Goal: Task Accomplishment & Management: Use online tool/utility

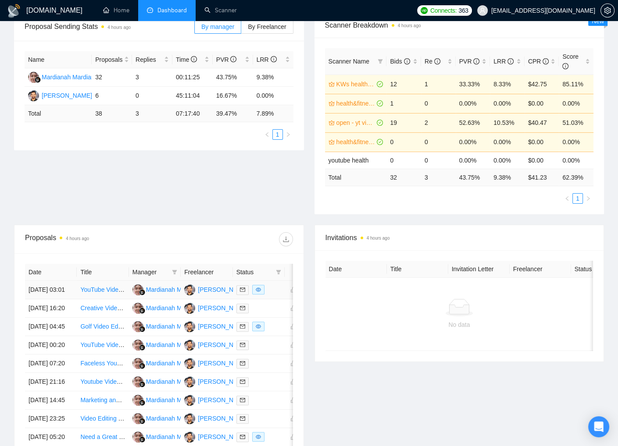
scroll to position [164, 0]
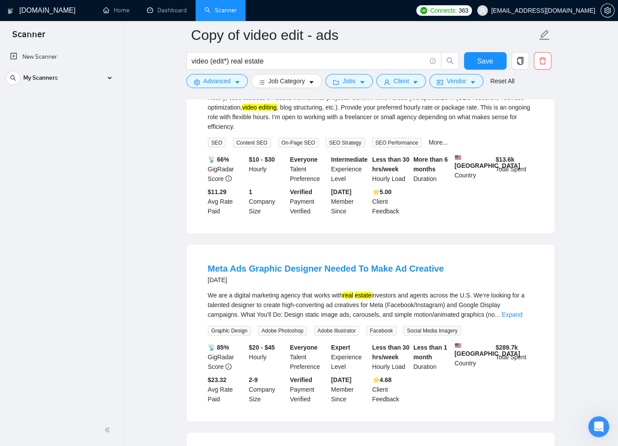
click at [107, 75] on div "My Scanners" at bounding box center [61, 78] width 110 height 18
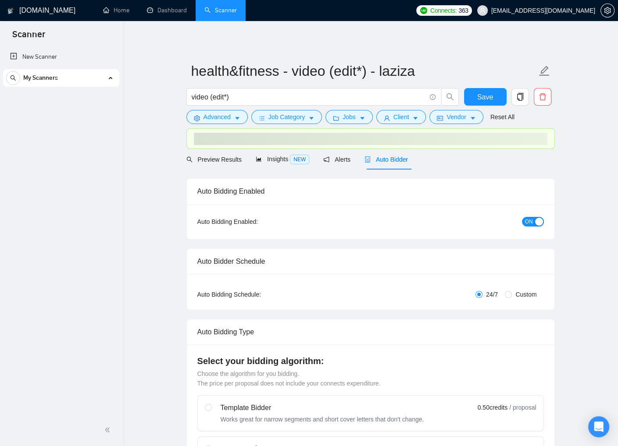
checkbox input "true"
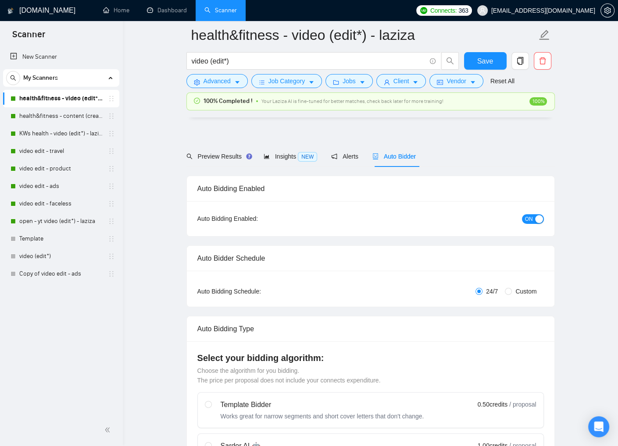
scroll to position [2157, 0]
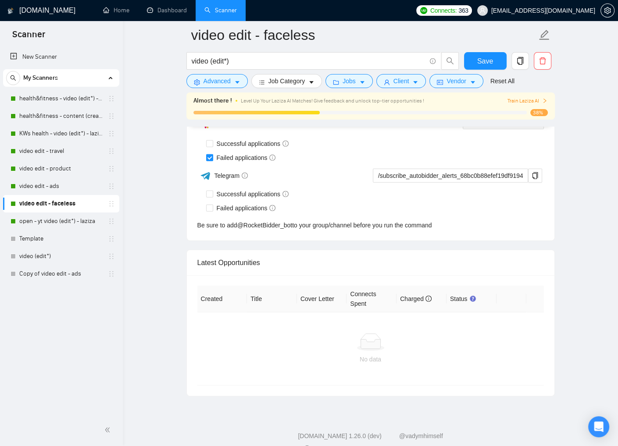
scroll to position [2189, 0]
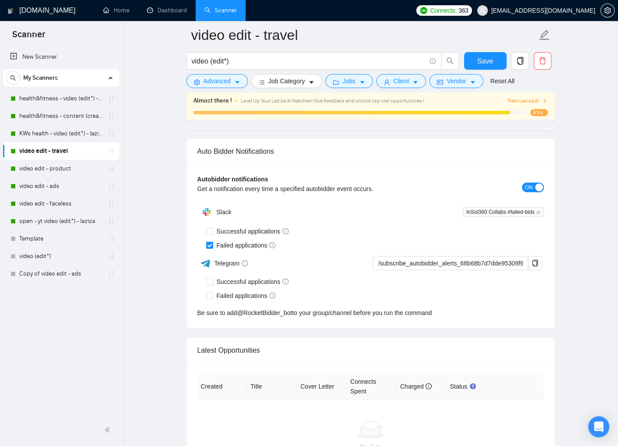
scroll to position [2189, 0]
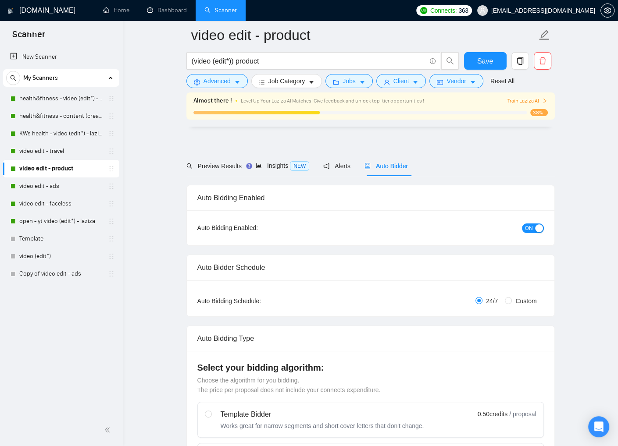
scroll to position [2203, 0]
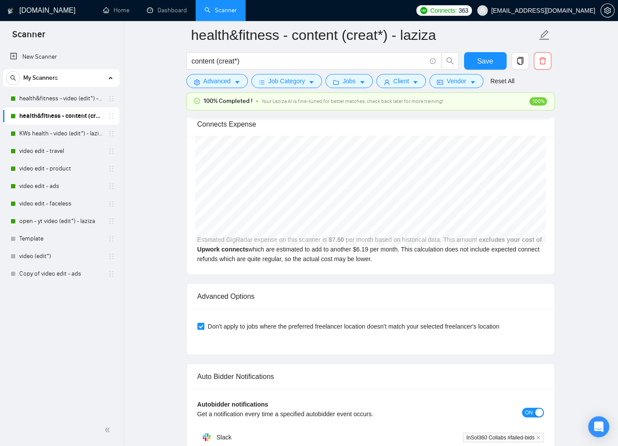
scroll to position [2130, 0]
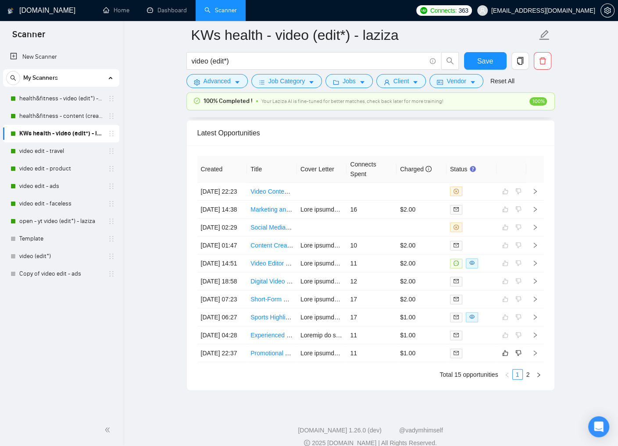
scroll to position [2370, 0]
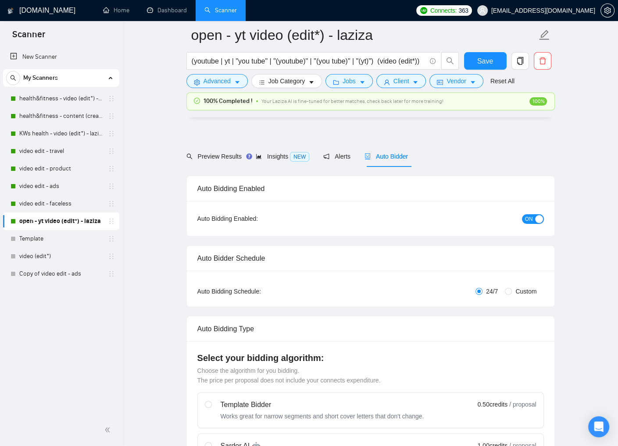
scroll to position [2415, 0]
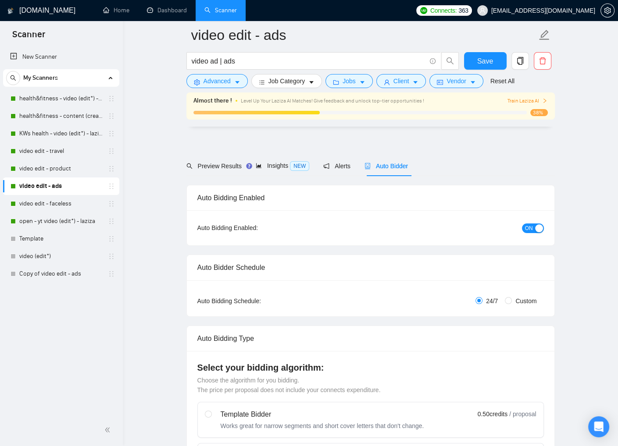
scroll to position [2071, 0]
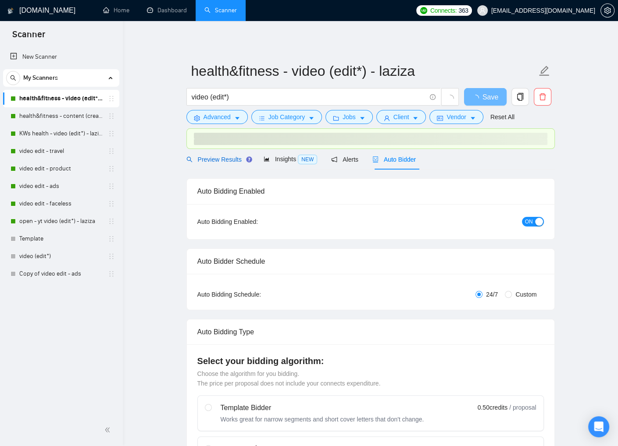
click at [223, 160] on span "Preview Results" at bounding box center [217, 159] width 63 height 7
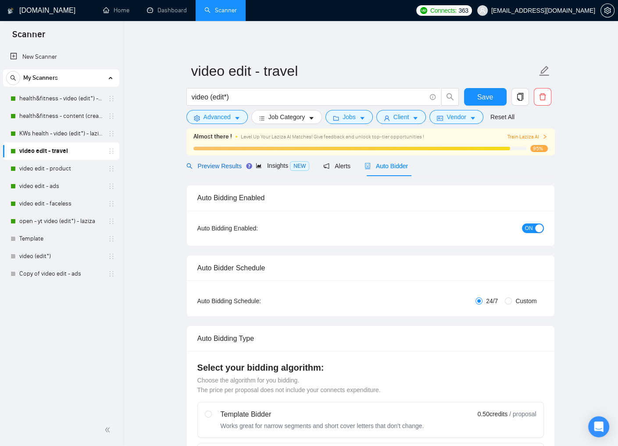
click at [209, 165] on span "Preview Results" at bounding box center [213, 166] width 55 height 7
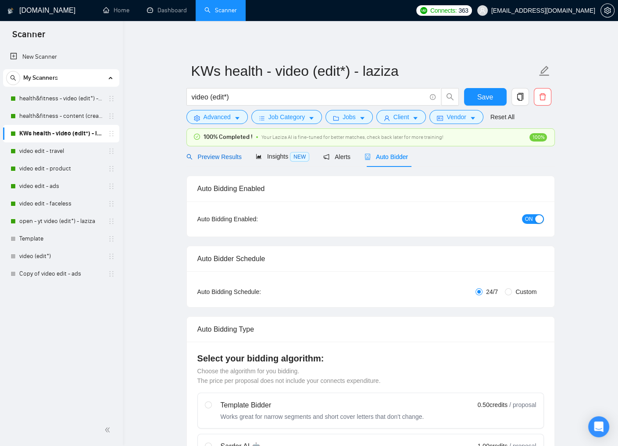
click at [208, 155] on span "Preview Results" at bounding box center [213, 156] width 55 height 7
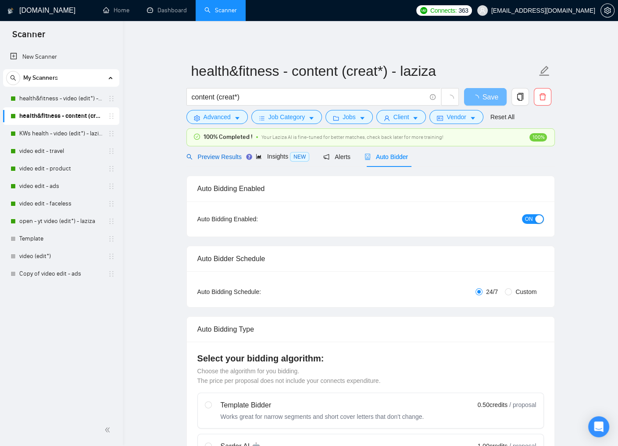
click at [208, 155] on span "Preview Results" at bounding box center [213, 156] width 55 height 7
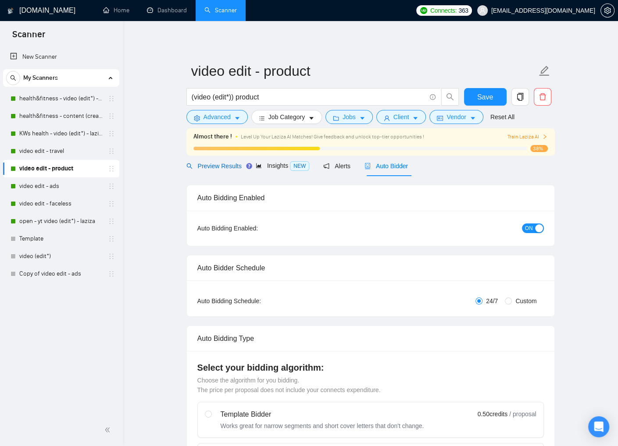
click at [209, 165] on span "Preview Results" at bounding box center [213, 166] width 55 height 7
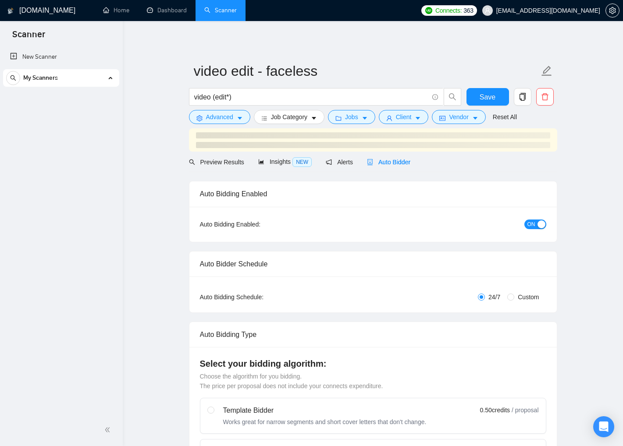
checkbox input "true"
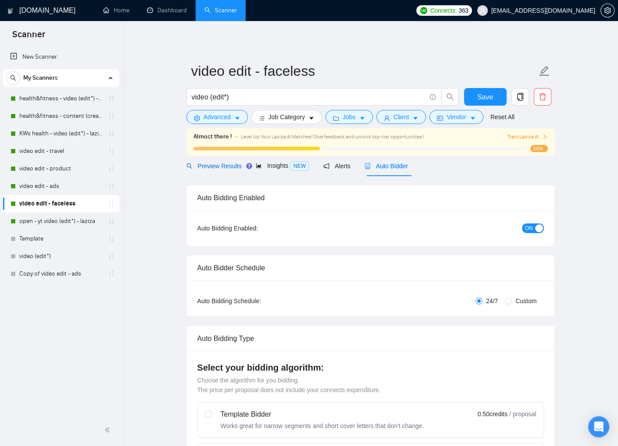
click at [210, 167] on span "Preview Results" at bounding box center [213, 166] width 55 height 7
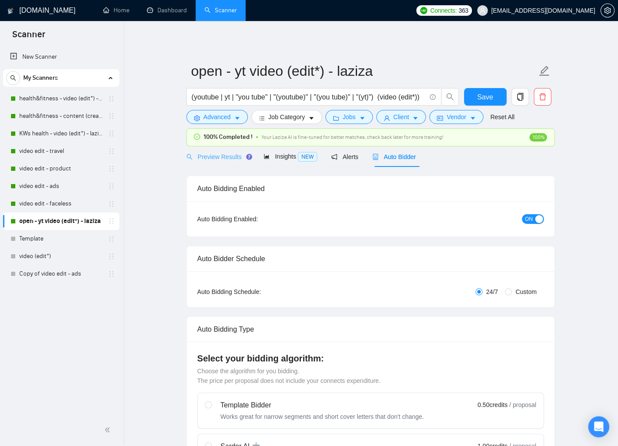
click at [210, 162] on div "Preview Results" at bounding box center [217, 156] width 63 height 21
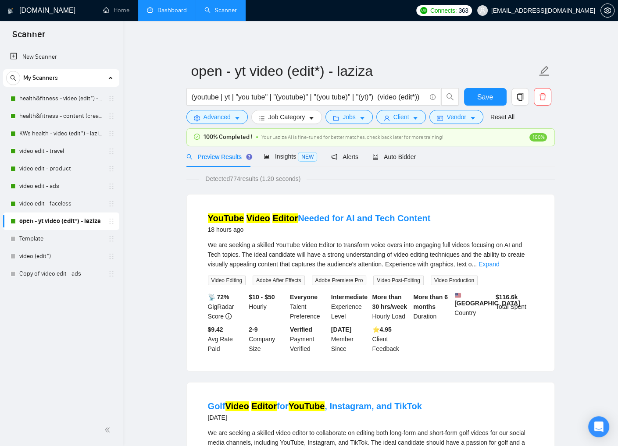
click at [149, 14] on link "Dashboard" at bounding box center [167, 10] width 40 height 7
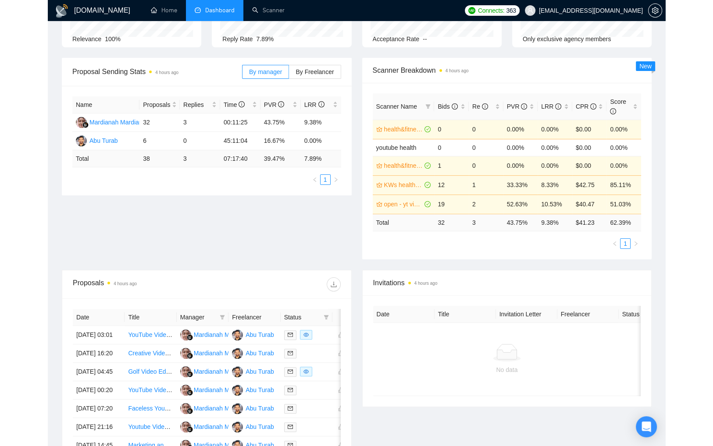
scroll to position [97, 0]
